Goal: Use online tool/utility: Utilize a website feature to perform a specific function

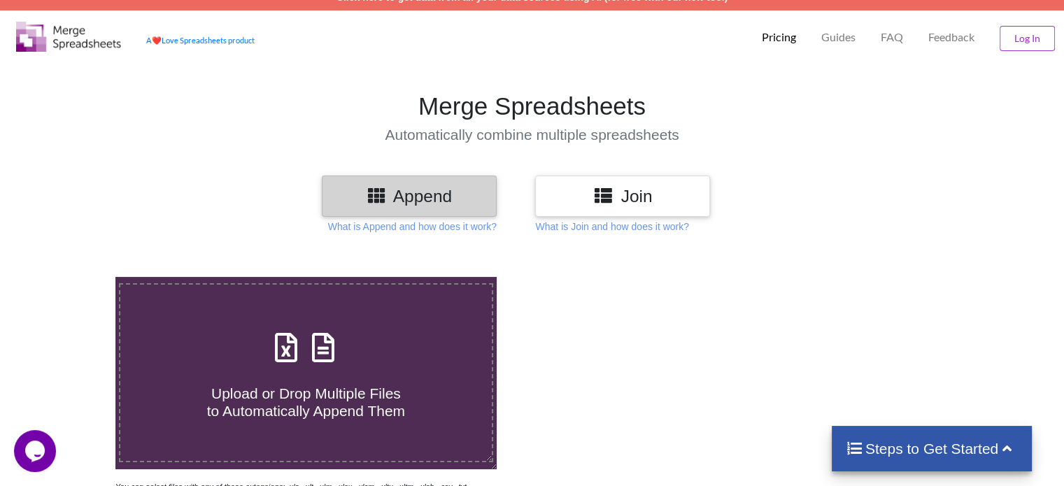
scroll to position [18, 0]
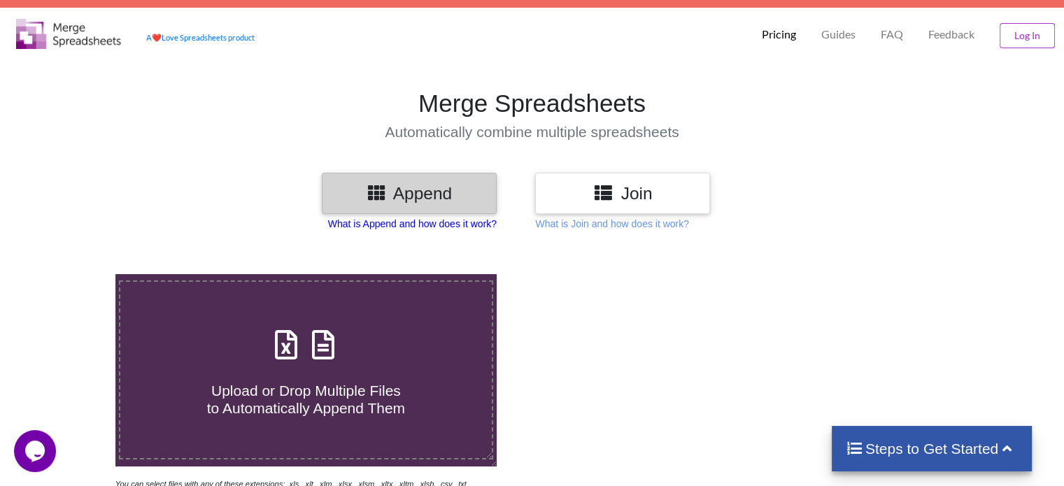
click at [451, 224] on p "What is Append and how does it work?" at bounding box center [412, 224] width 169 height 14
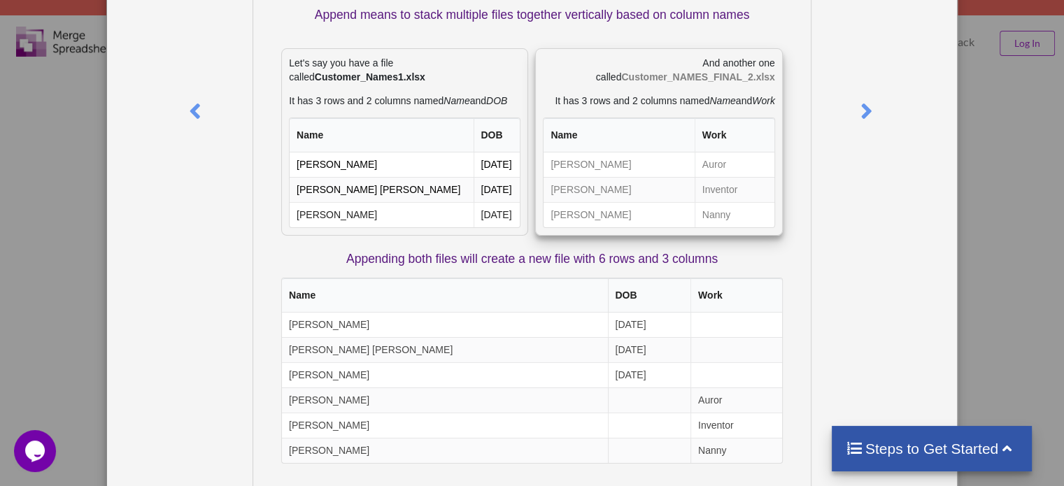
scroll to position [0, 0]
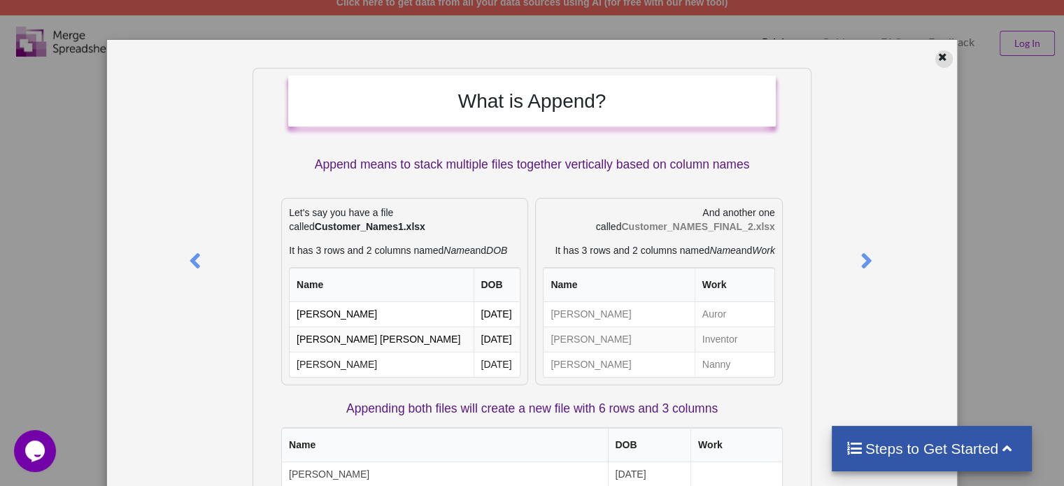
click at [940, 55] on icon at bounding box center [943, 55] width 12 height 10
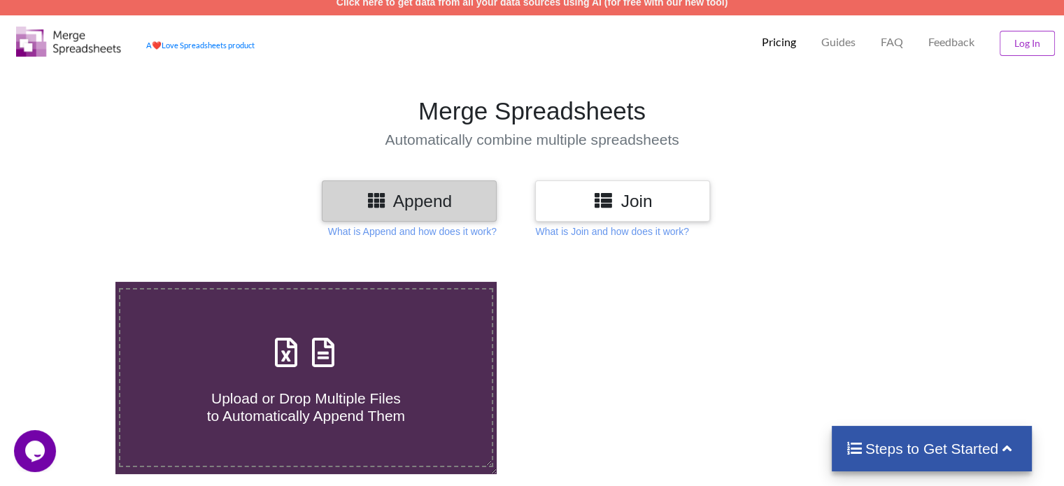
click at [659, 211] on div "Join" at bounding box center [622, 200] width 175 height 41
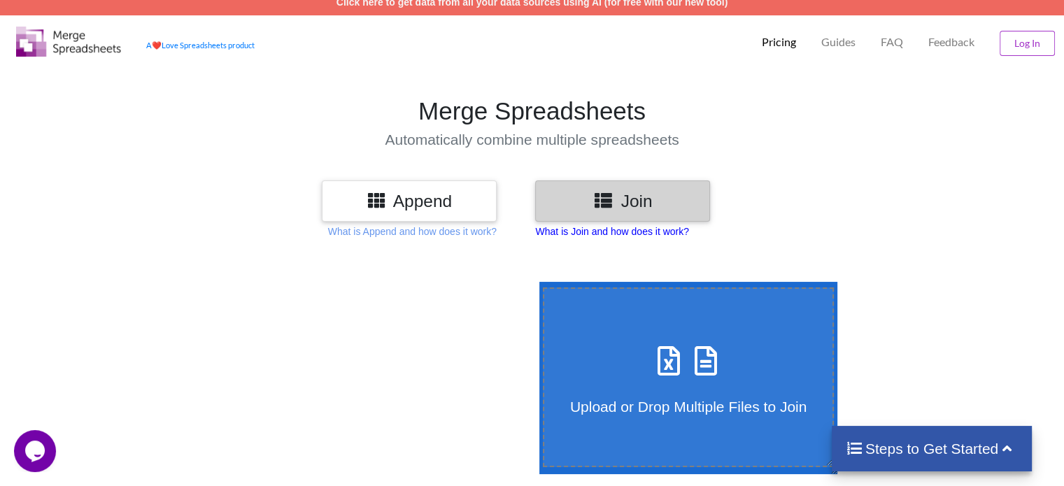
click at [649, 234] on p "What is Join and how does it work?" at bounding box center [611, 232] width 153 height 14
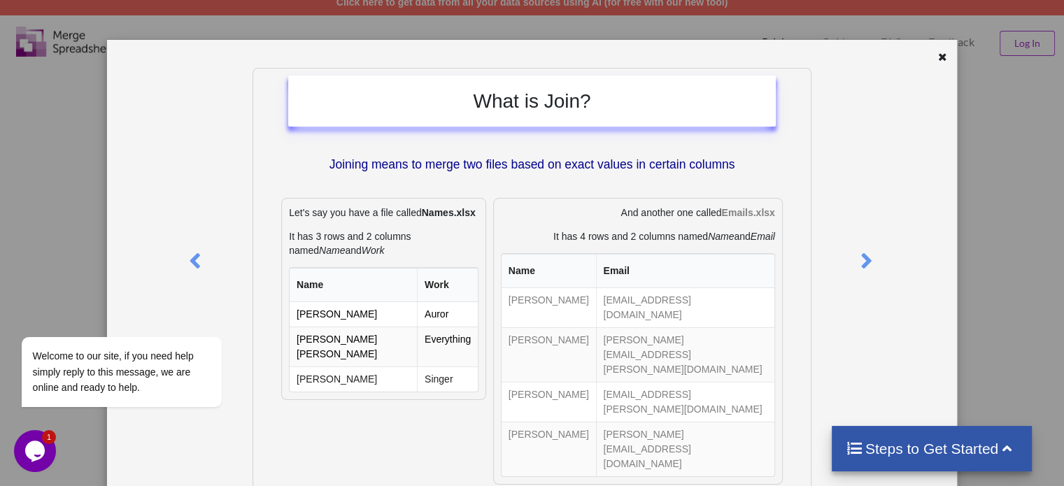
click at [941, 47] on div "What is Join? Joining means to merge two files based on exact values in certain…" at bounding box center [532, 457] width 850 height 835
click at [937, 55] on icon at bounding box center [943, 55] width 12 height 10
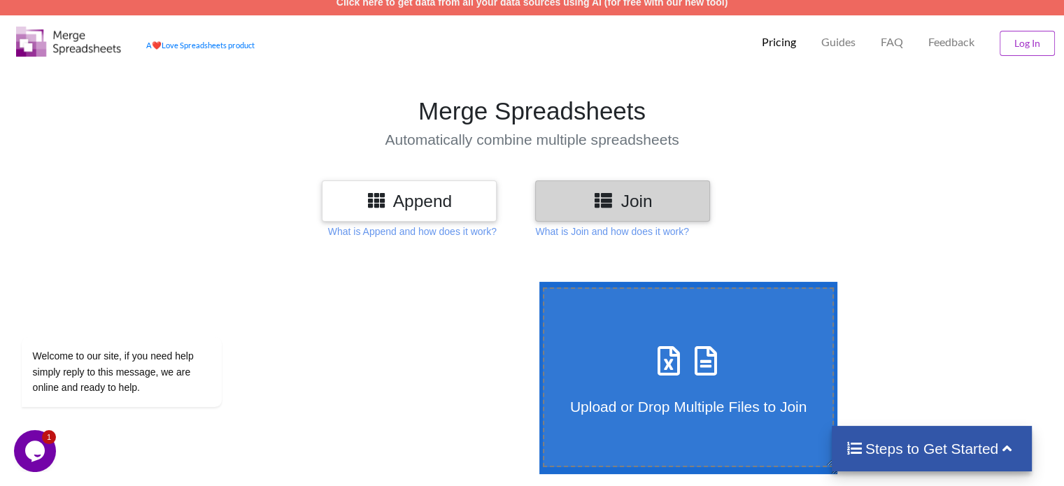
click at [465, 203] on h3 "Append" at bounding box center [409, 201] width 154 height 20
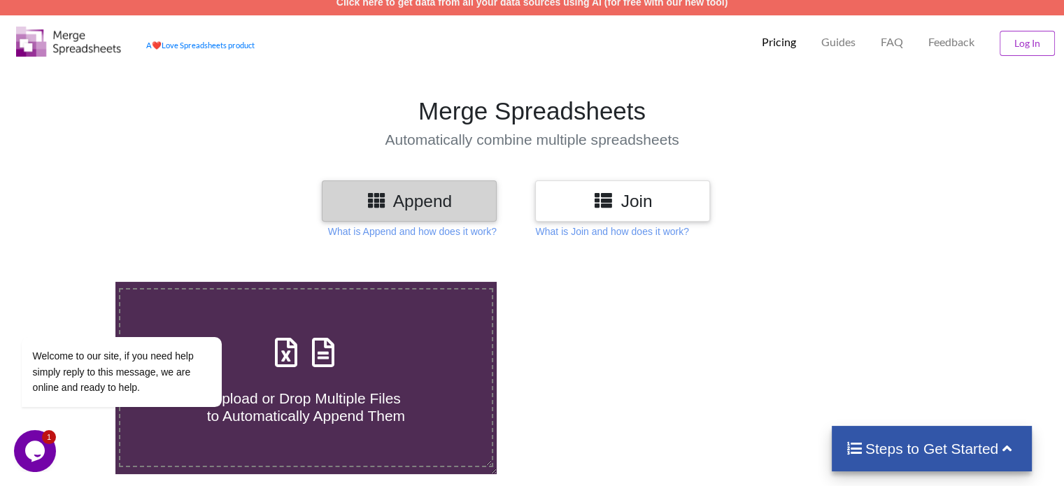
click at [339, 386] on h4 "Upload or Drop Multiple Files to Automatically Append Them" at bounding box center [305, 398] width 371 height 53
click at [73, 282] on input "Upload or Drop Multiple Files to Automatically Append Them" at bounding box center [73, 282] width 0 height 0
type input "C:\fakepath\2016.xlsx"
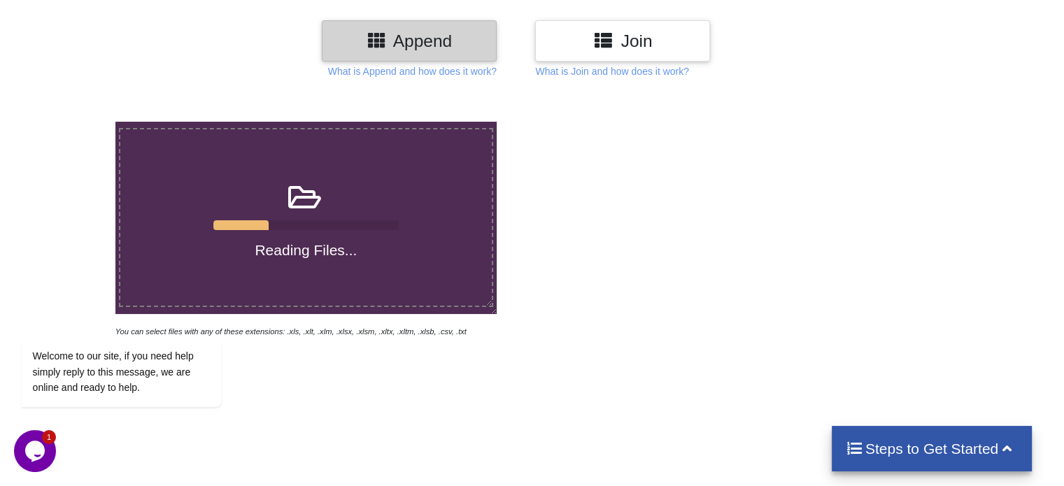
scroll to position [170, 0]
click at [548, 223] on div at bounding box center [758, 230] width 452 height 217
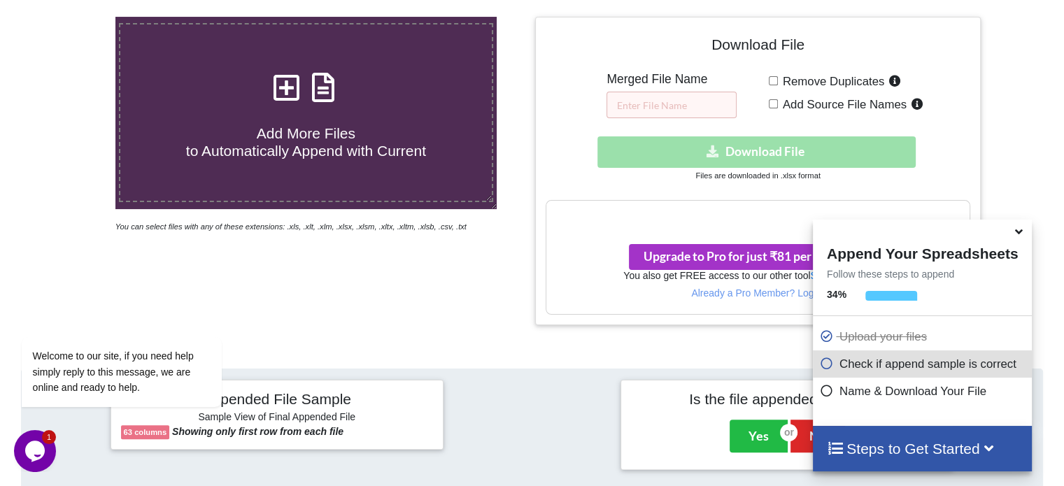
scroll to position [280, 0]
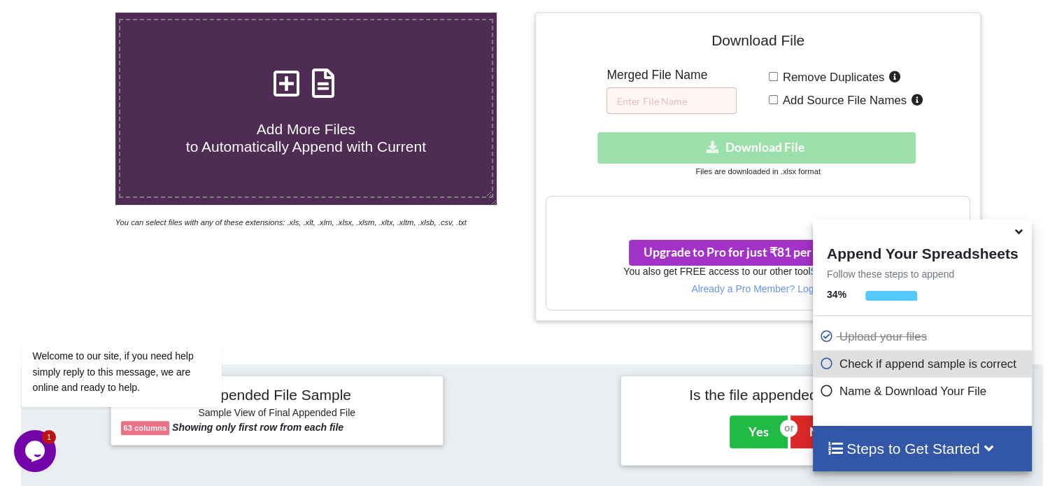
click at [1018, 234] on icon at bounding box center [1019, 229] width 15 height 13
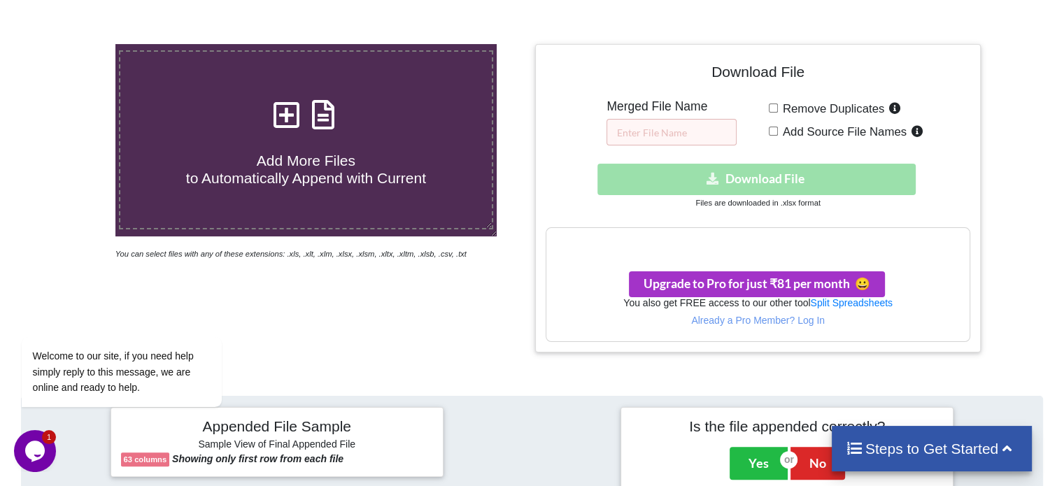
scroll to position [249, 0]
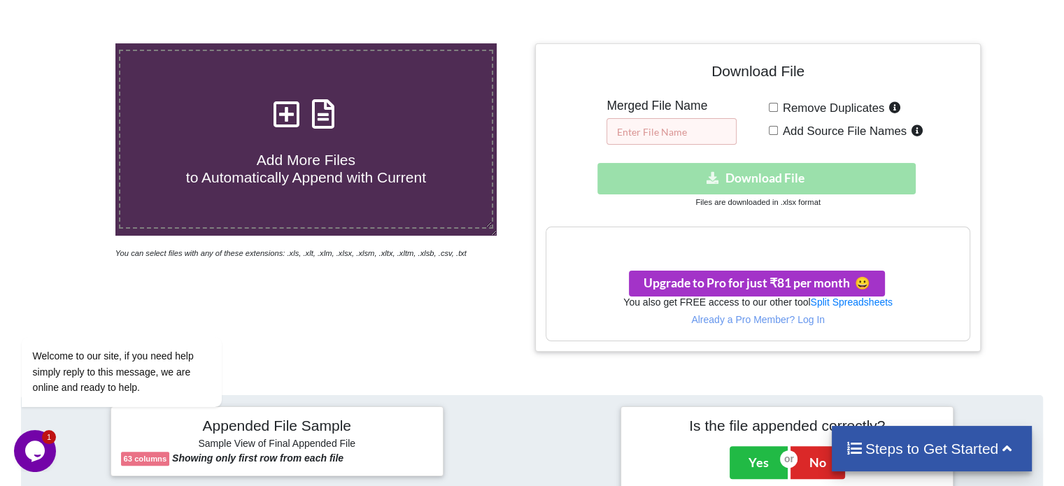
click at [698, 134] on input "text" at bounding box center [672, 131] width 130 height 27
type input "mom"
click at [770, 104] on input "Remove Duplicates" at bounding box center [773, 107] width 9 height 9
checkbox input "true"
click at [778, 134] on span "Add Source File Names" at bounding box center [842, 131] width 129 height 13
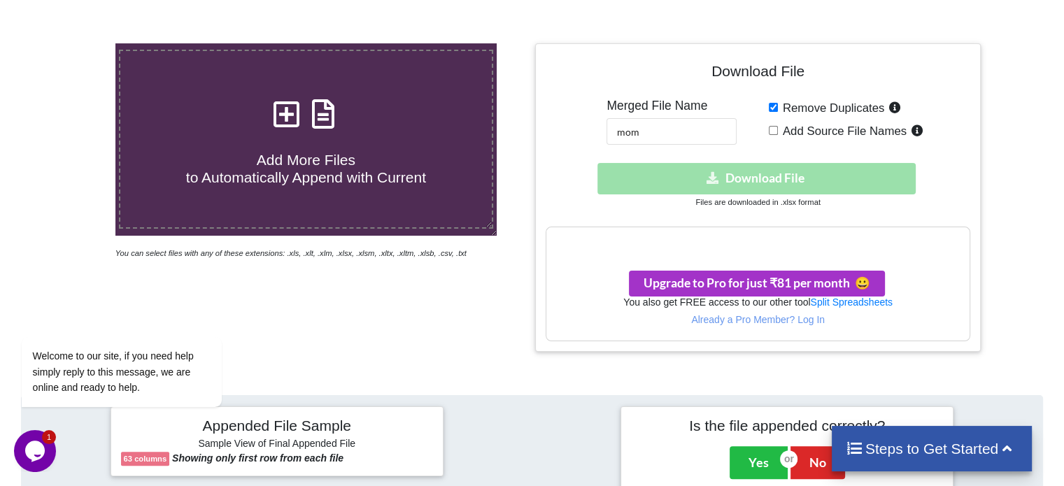
click at [778, 134] on input "Add Source File Names" at bounding box center [773, 130] width 9 height 9
click at [770, 122] on div "Remove Duplicates Add Source File Names" at bounding box center [869, 122] width 201 height 46
click at [771, 128] on input "Add Source File Names" at bounding box center [773, 130] width 9 height 9
checkbox input "false"
click at [772, 109] on input "Remove Duplicates" at bounding box center [773, 107] width 9 height 9
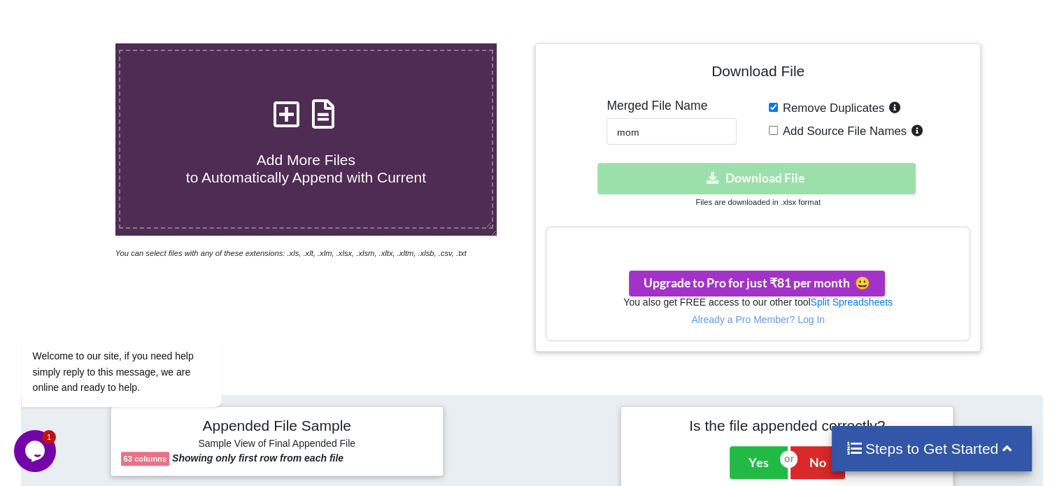
checkbox input "false"
click at [685, 130] on input "mom" at bounding box center [672, 131] width 130 height 27
type input "m"
click at [747, 169] on div "Download hidden Download File" at bounding box center [758, 178] width 424 height 31
click at [775, 238] on h3 "Your files are more than 1 MB" at bounding box center [757, 241] width 423 height 15
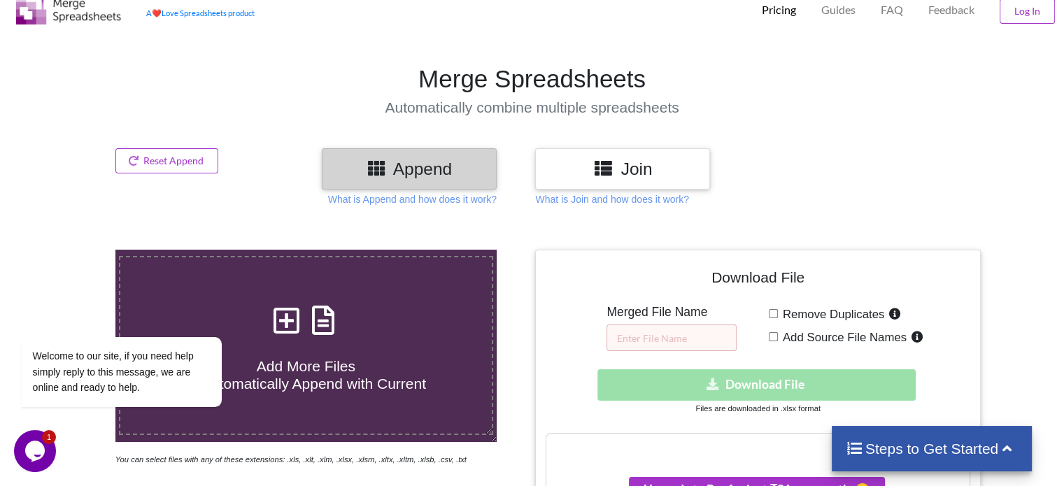
scroll to position [0, 0]
